Goal: Answer question/provide support

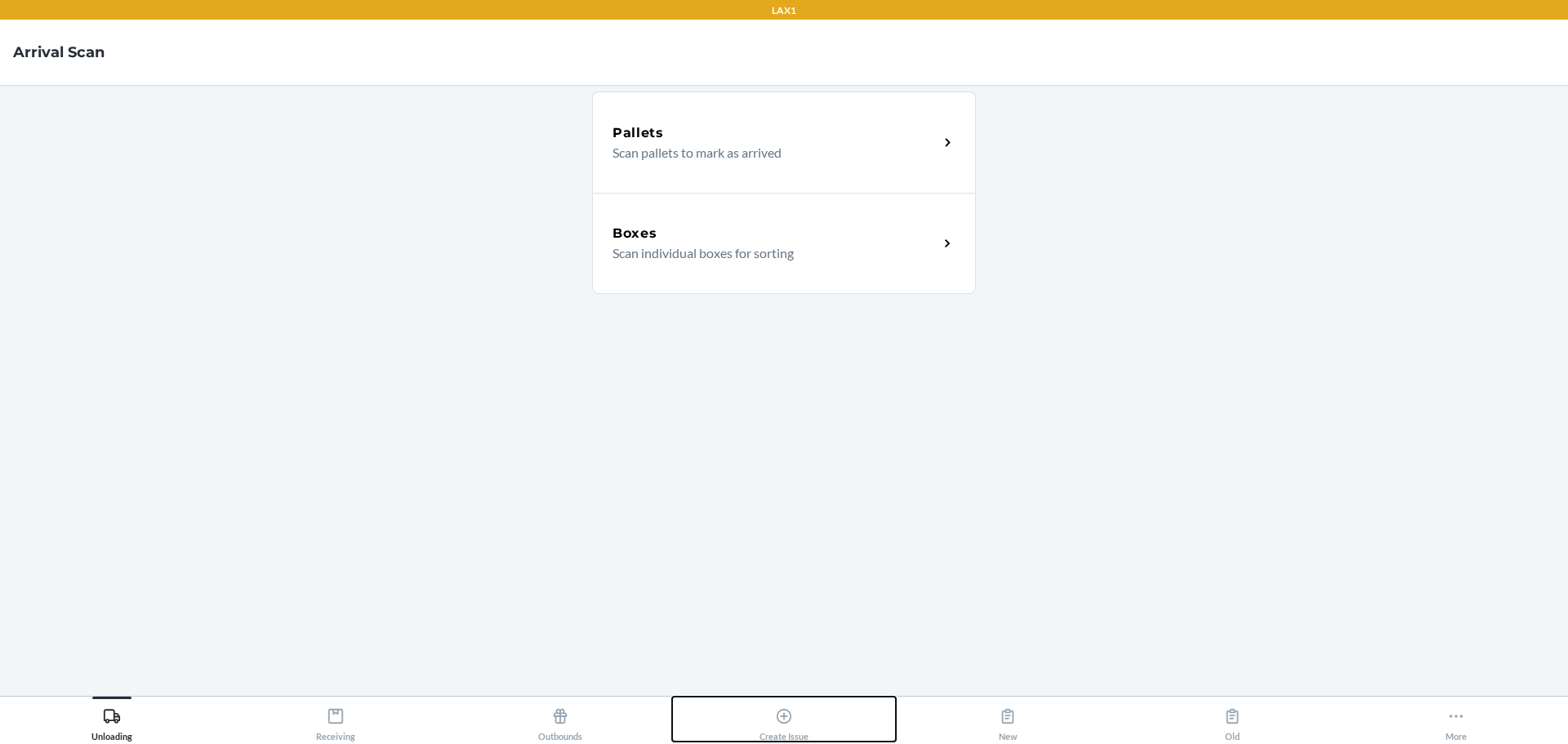
drag, startPoint x: 773, startPoint y: 723, endPoint x: 780, endPoint y: 719, distance: 8.1
click at [773, 723] on div "Create Issue" at bounding box center [784, 721] width 49 height 41
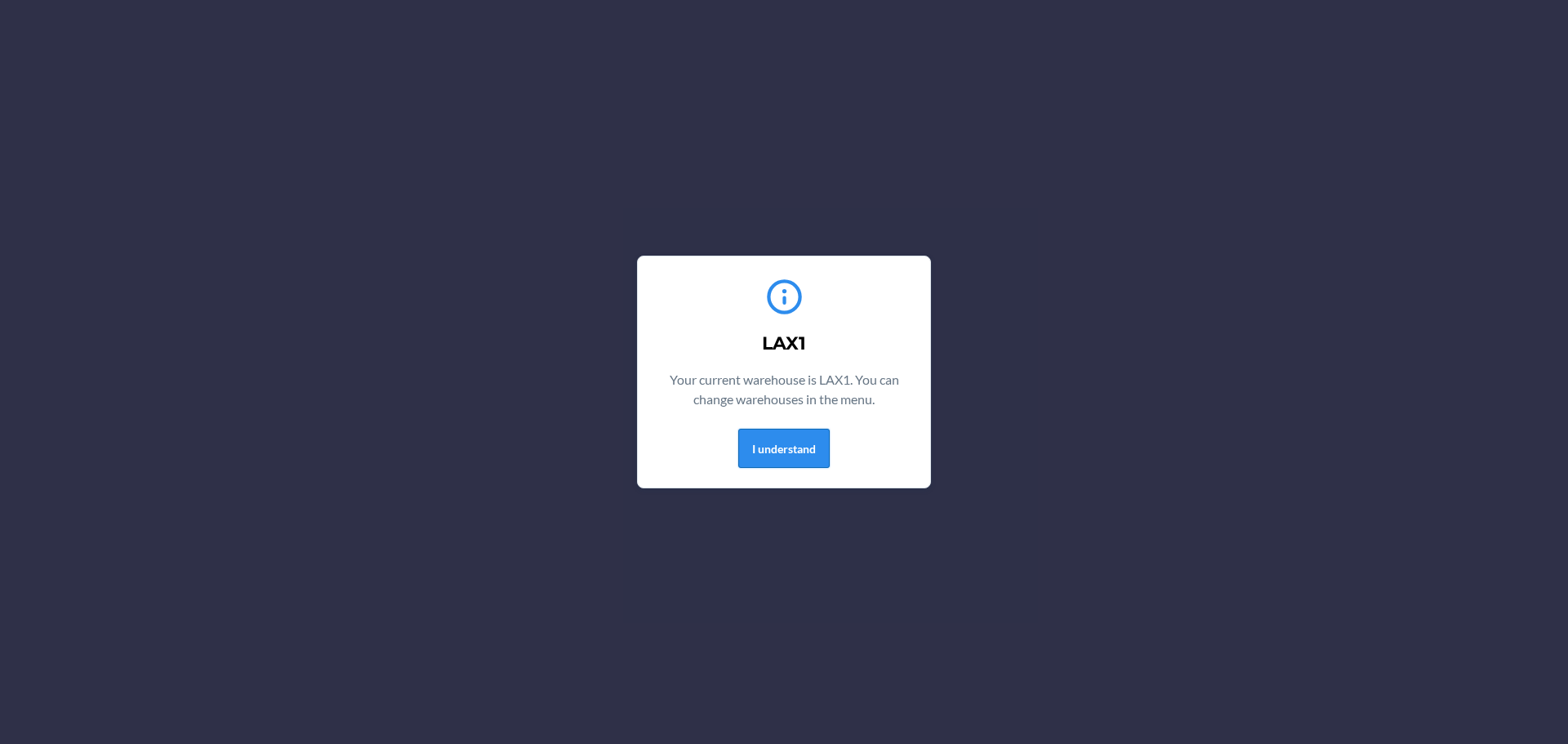
click at [793, 450] on button "I understand" at bounding box center [784, 448] width 91 height 39
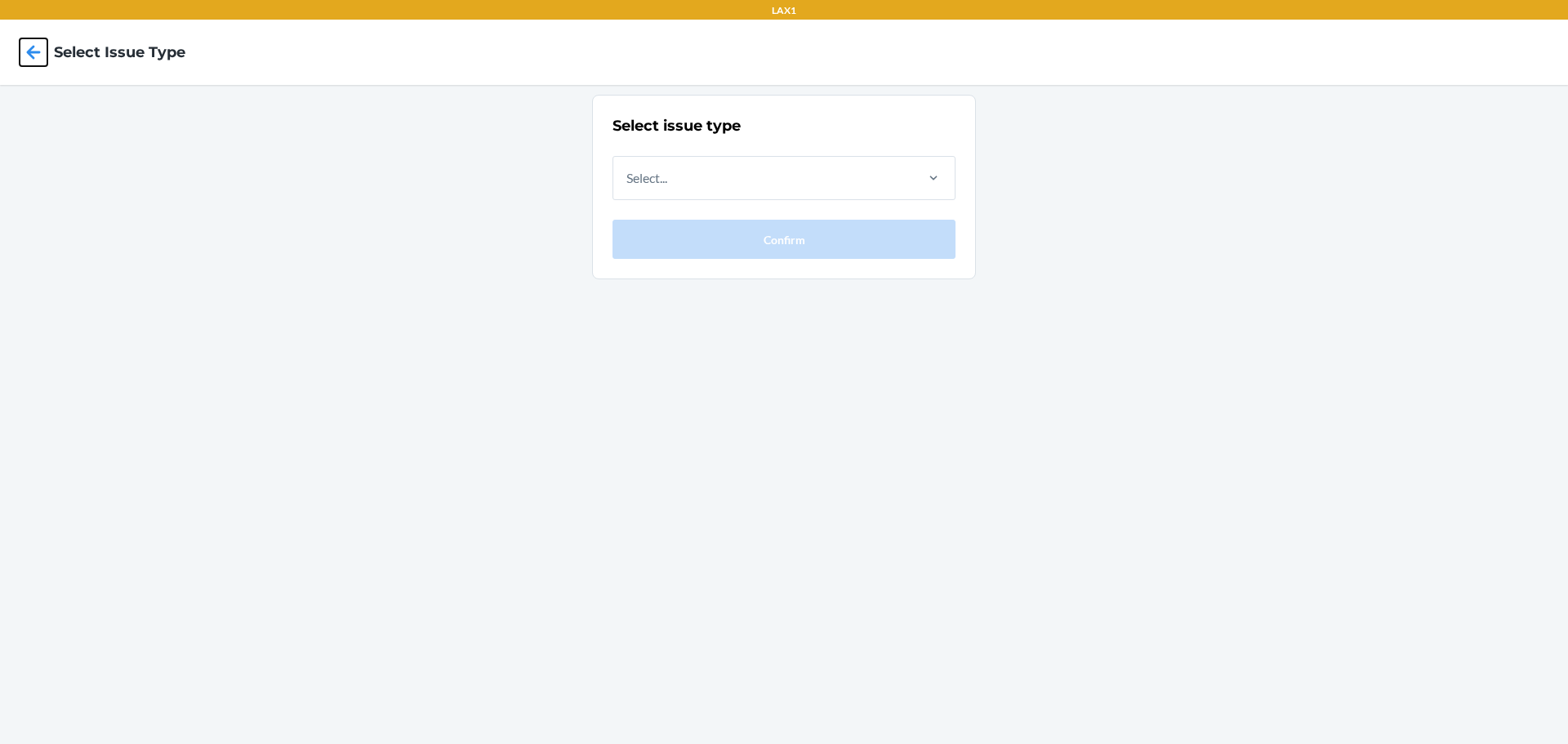
click at [32, 53] on icon at bounding box center [34, 51] width 14 height 14
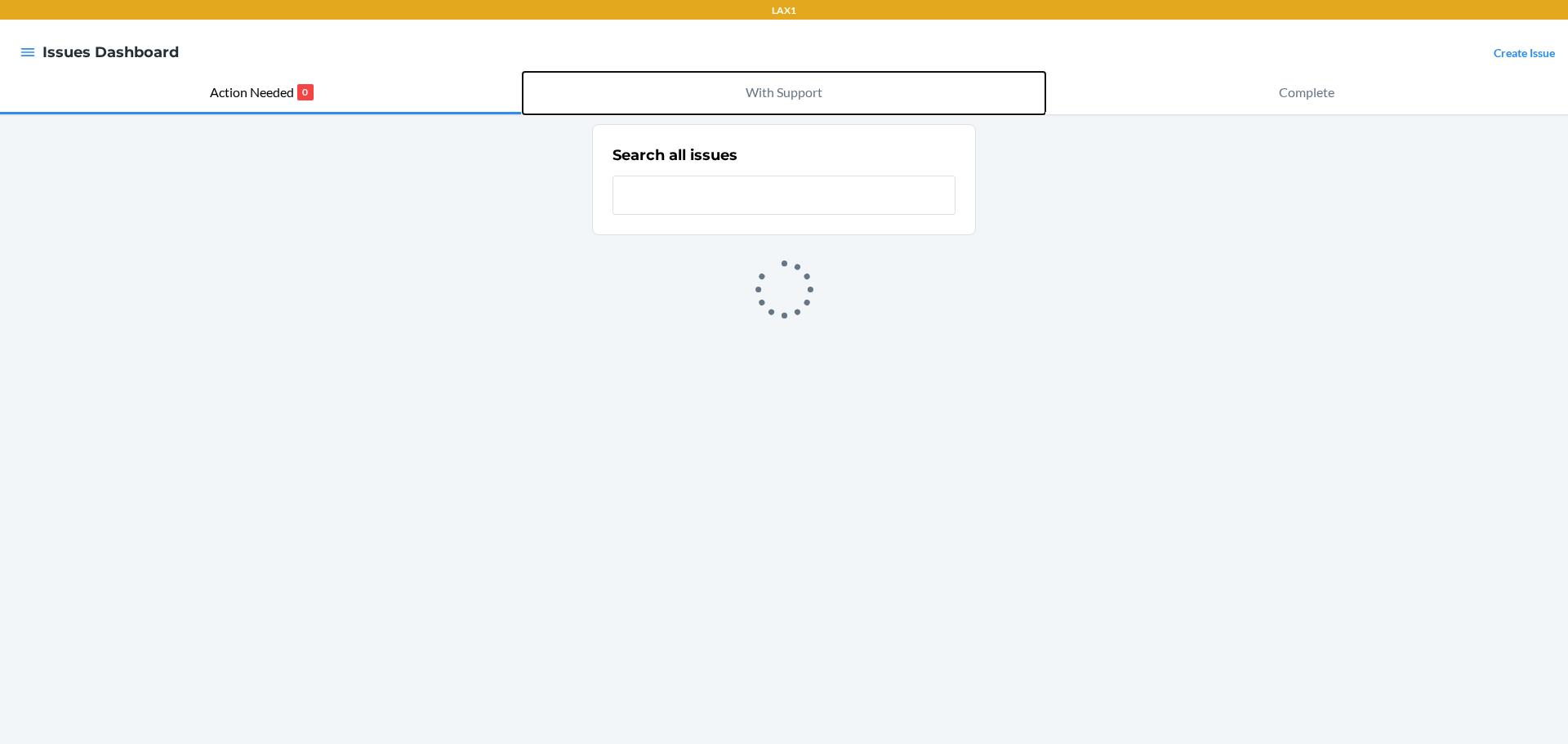
click at [760, 91] on p "With Support" at bounding box center [783, 92] width 77 height 19
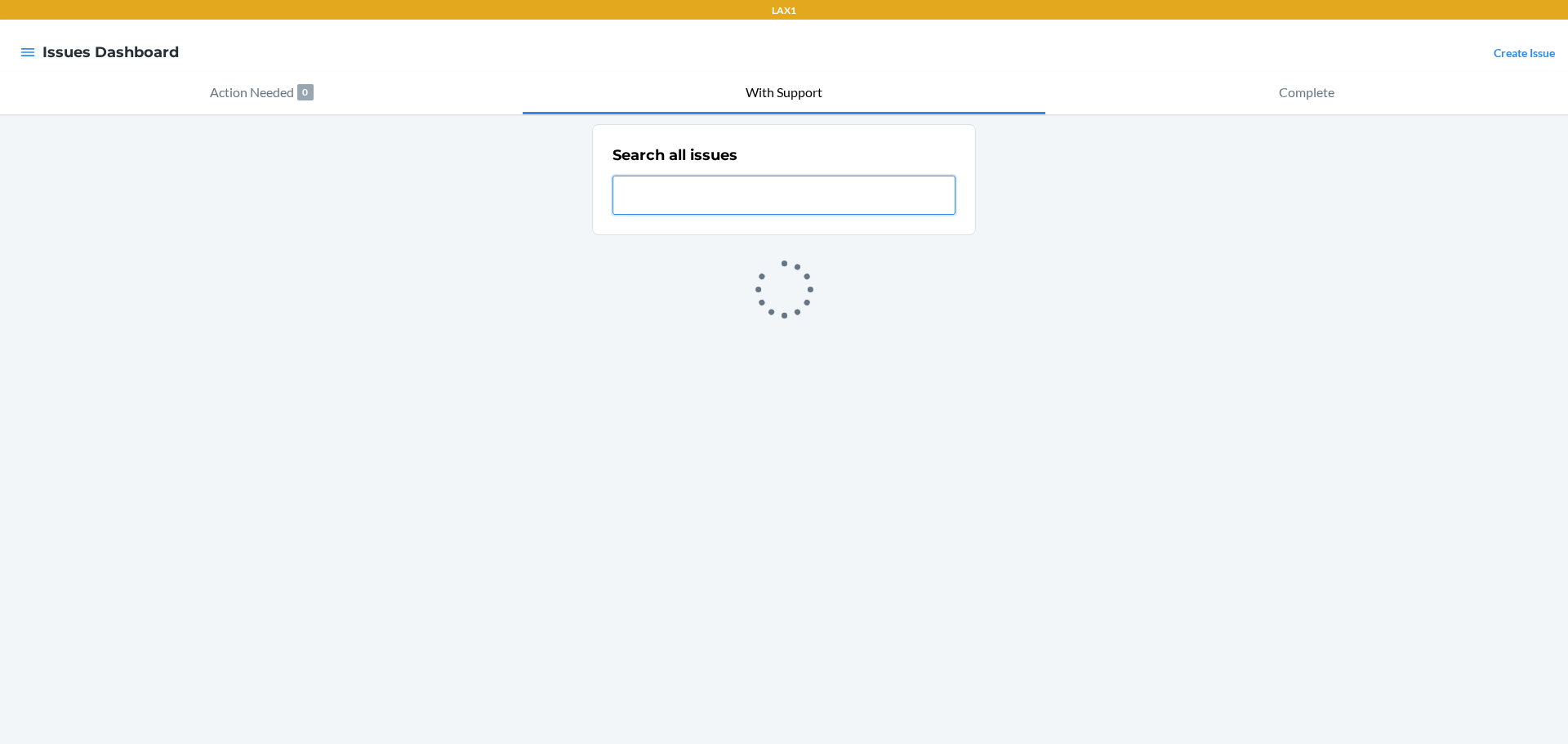
click at [740, 187] on input "text" at bounding box center [783, 195] width 343 height 39
paste input "NC-T4PCNHQL"
type input "NC-T4PCNHQL"
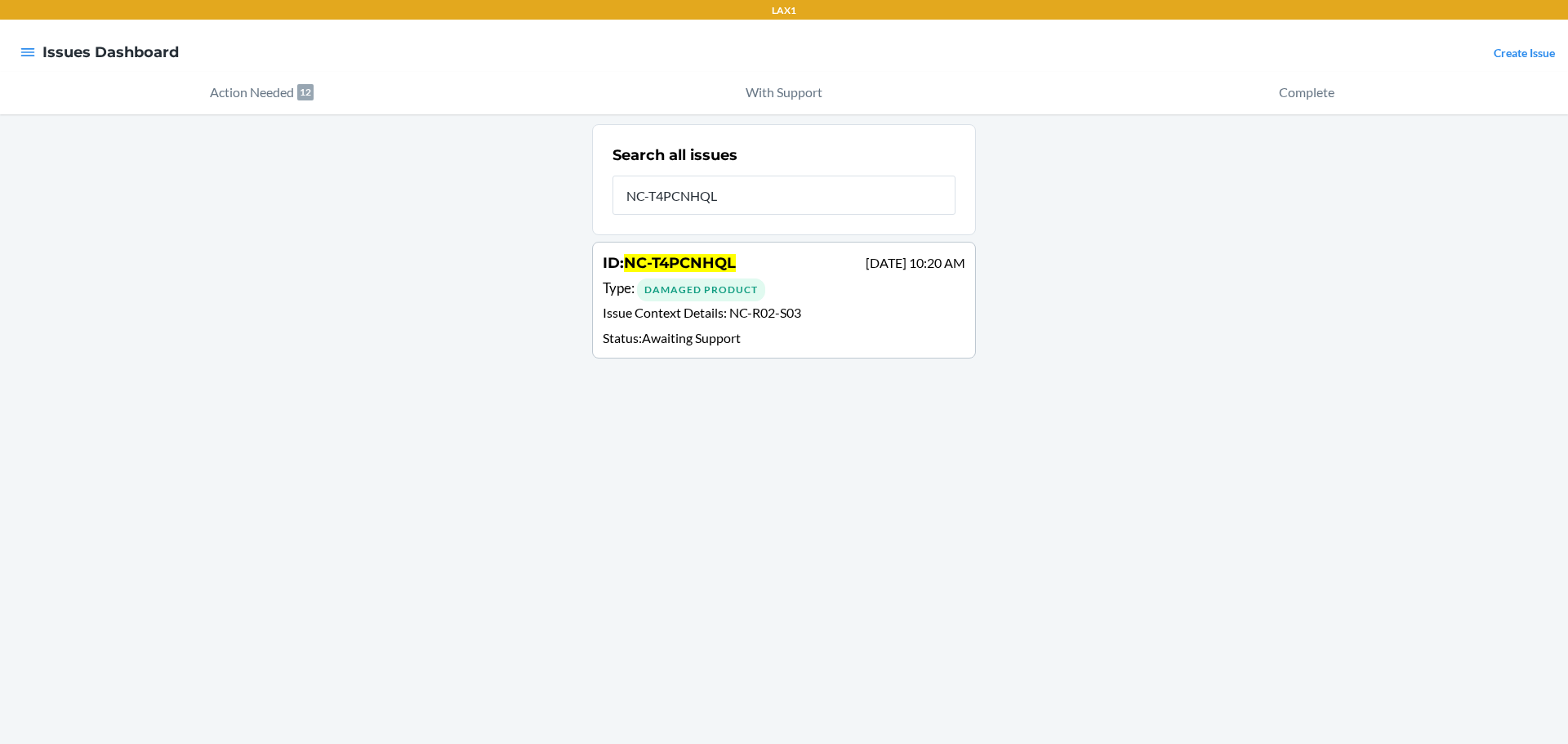
click at [805, 323] on p "Issue Context Details : NC-R02-S03" at bounding box center [783, 315] width 362 height 23
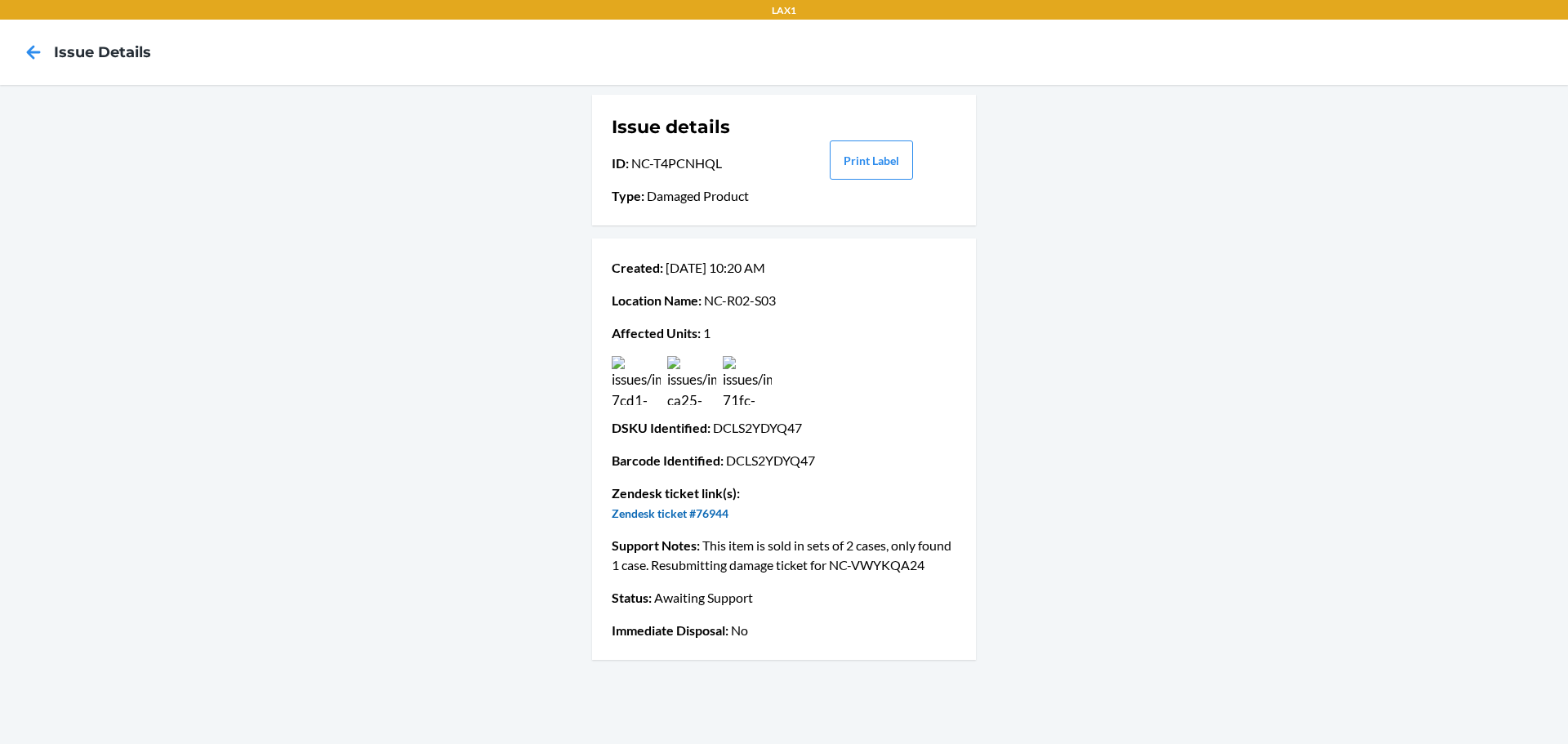
click at [711, 507] on link "Zendesk ticket #76944" at bounding box center [669, 513] width 117 height 14
